Goal: Transaction & Acquisition: Purchase product/service

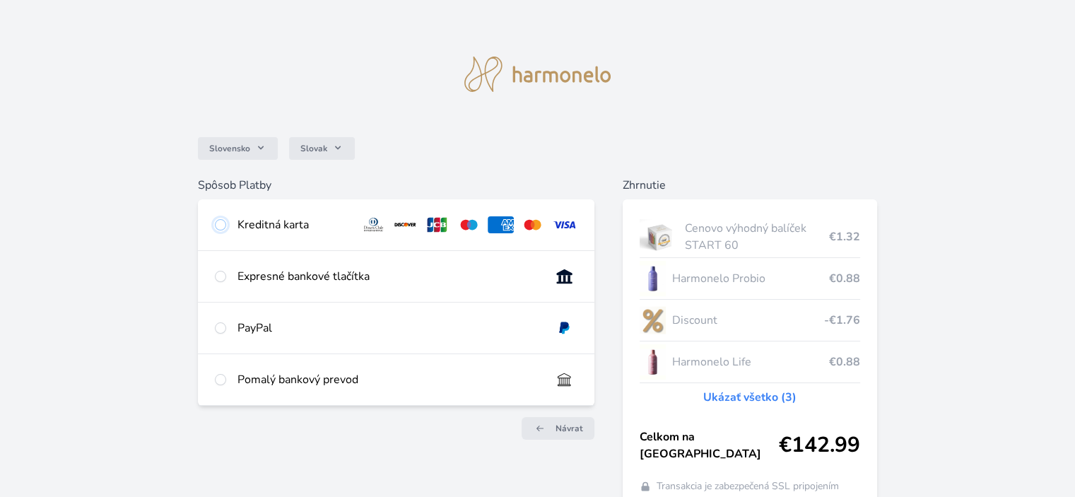
click at [220, 227] on input "radio" at bounding box center [220, 224] width 11 height 11
radio input "true"
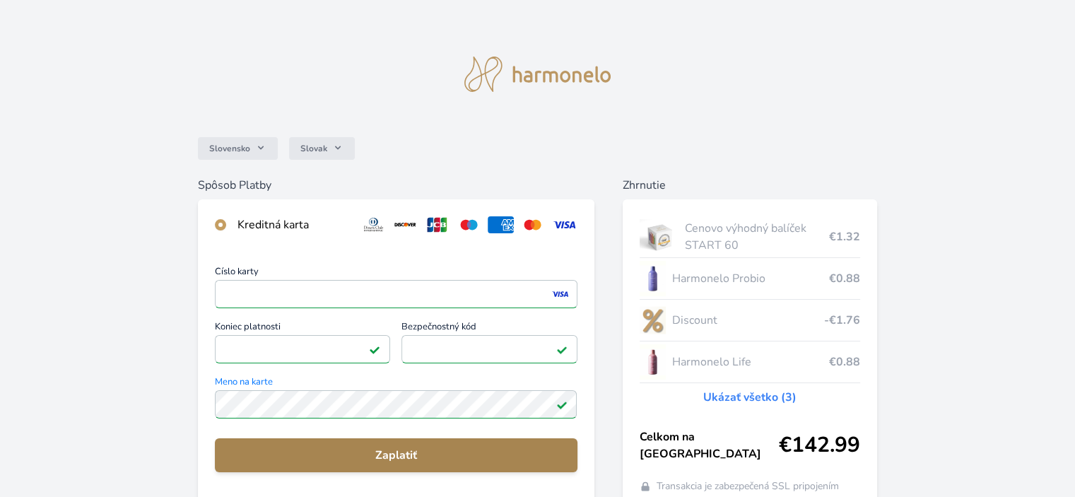
click at [382, 457] on span "Zaplatiť" at bounding box center [395, 455] width 339 height 17
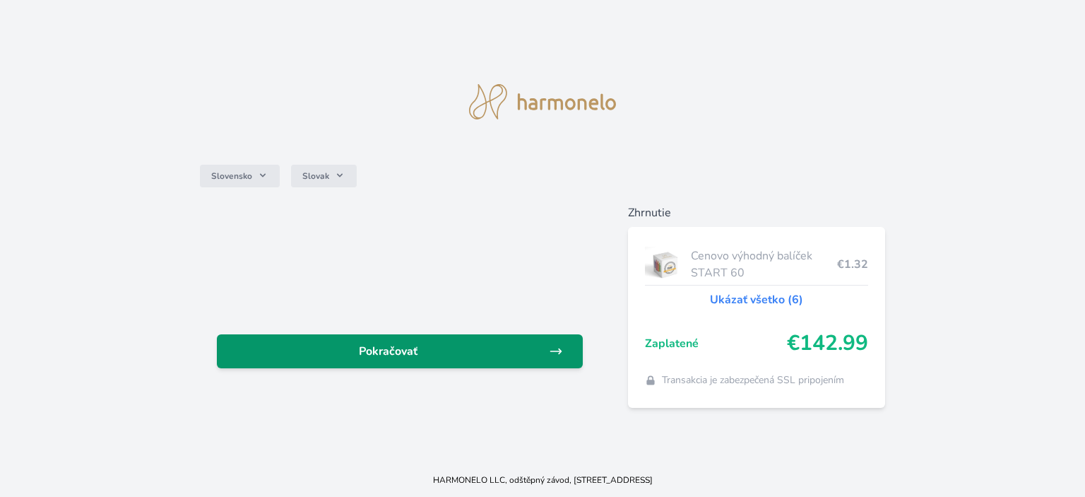
click at [393, 346] on span "Pokračovať" at bounding box center [388, 351] width 321 height 17
